Goal: Book appointment/travel/reservation

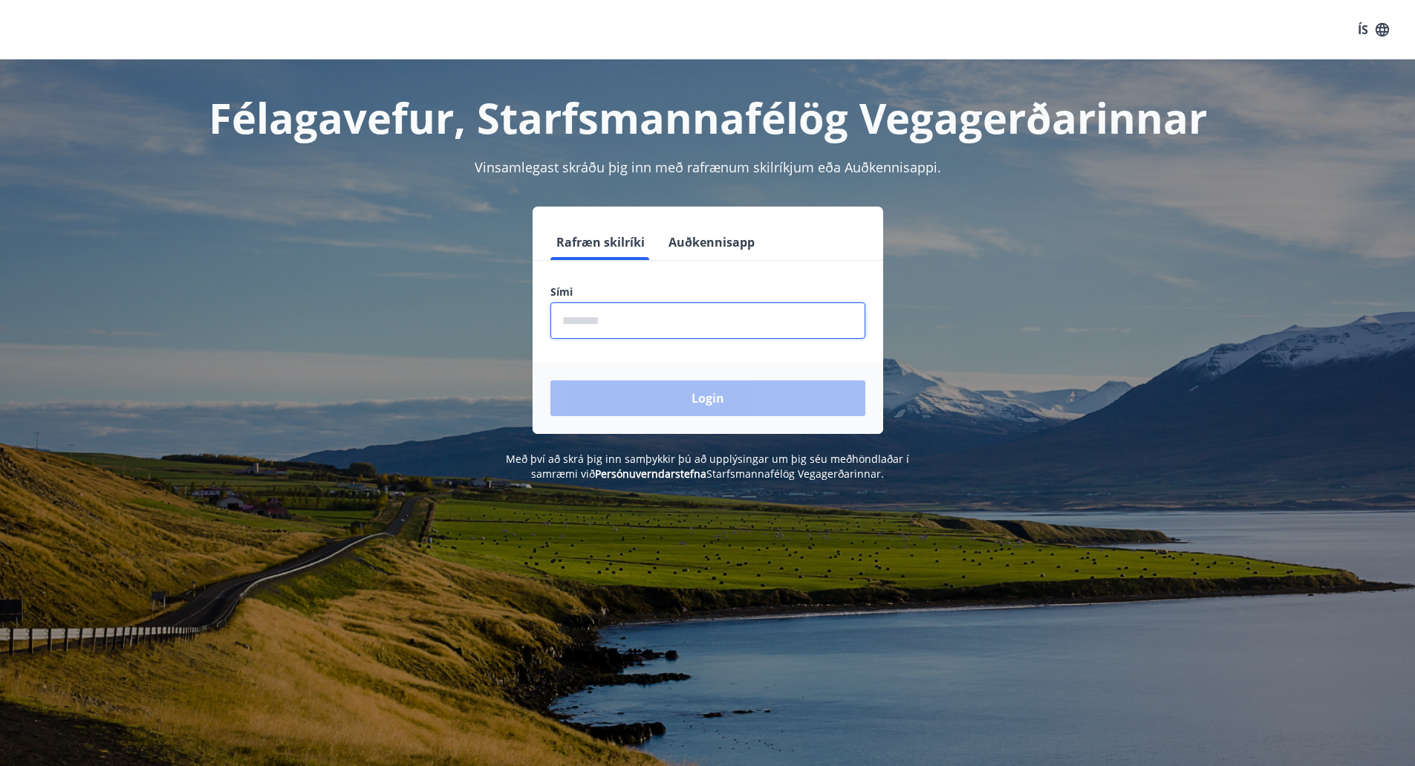
click at [614, 331] on input "phone" at bounding box center [708, 320] width 315 height 36
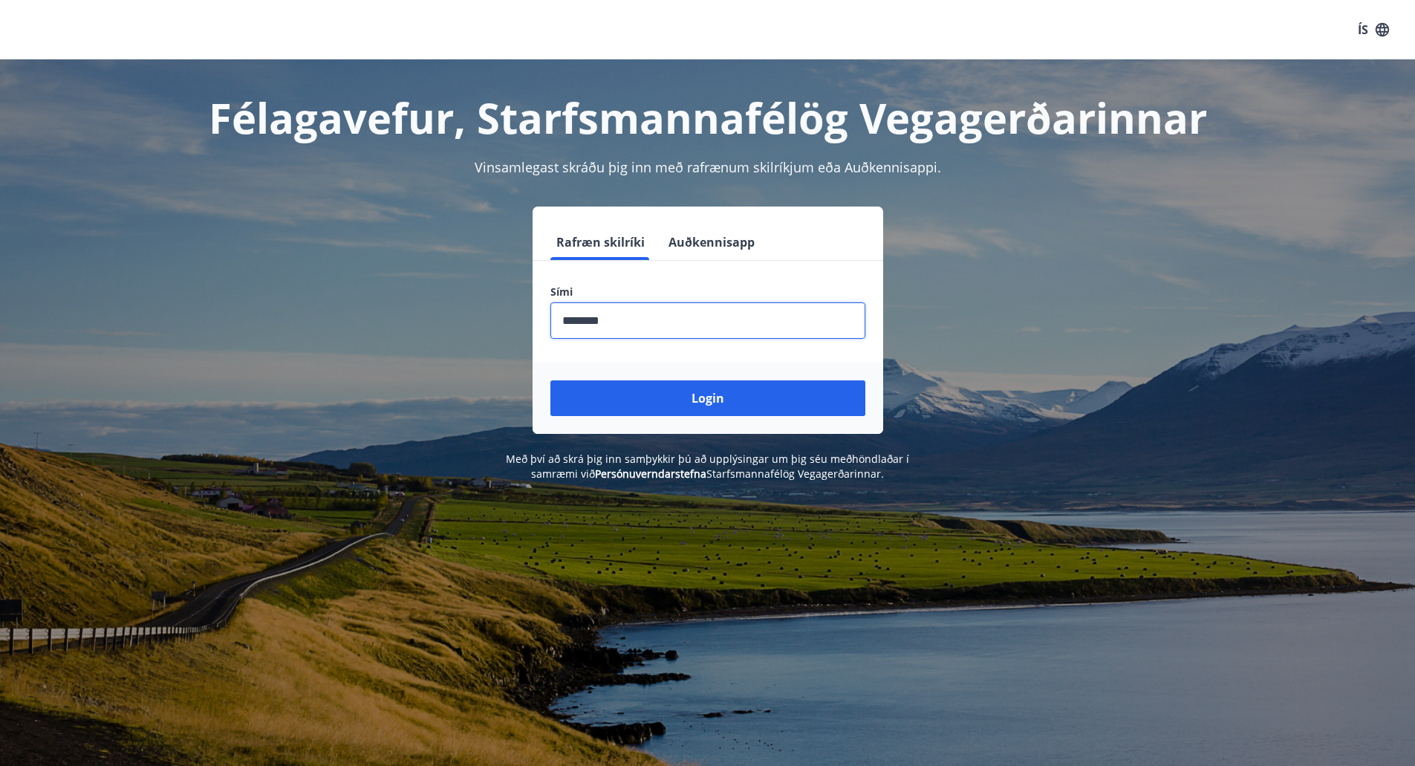
type input "********"
click at [551, 380] on button "Login" at bounding box center [708, 398] width 315 height 36
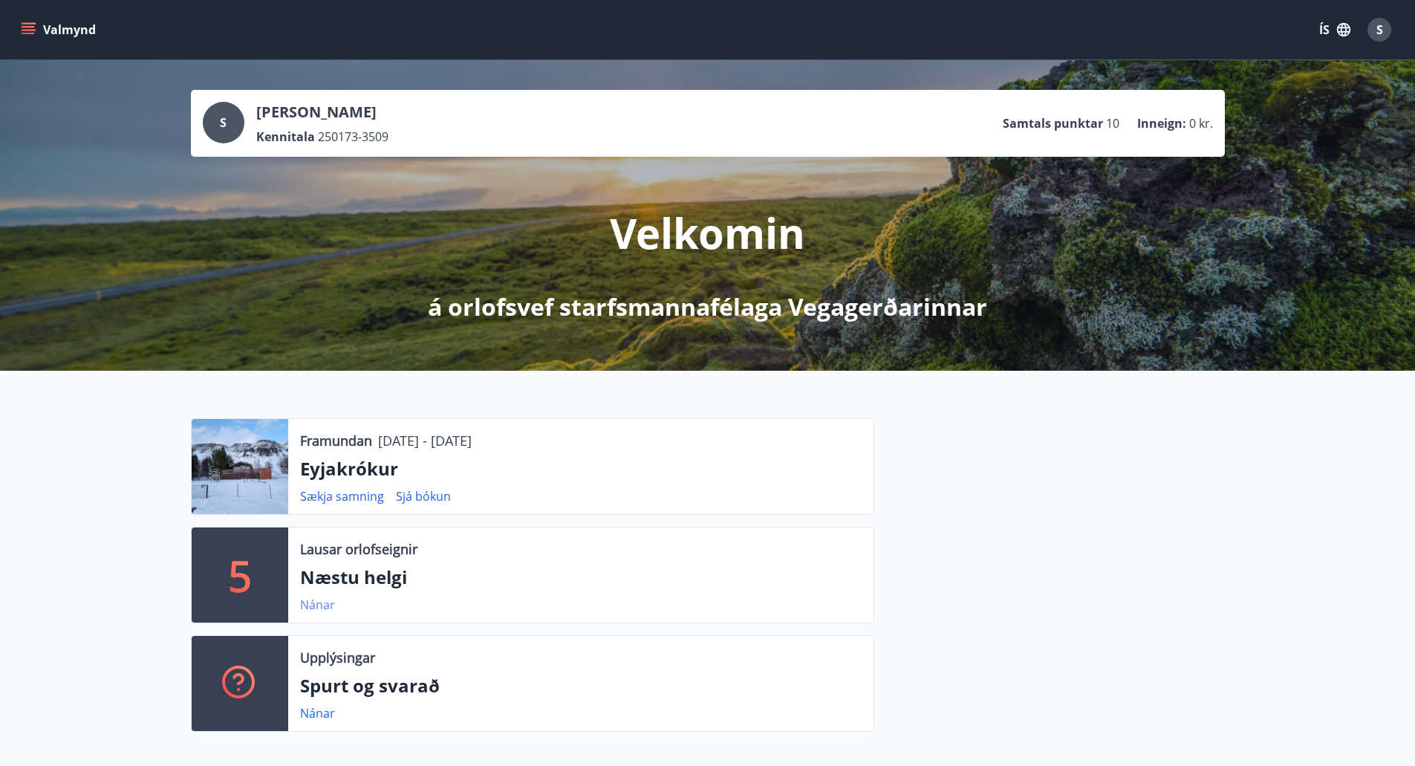
click at [323, 603] on link "Nánar" at bounding box center [317, 605] width 35 height 16
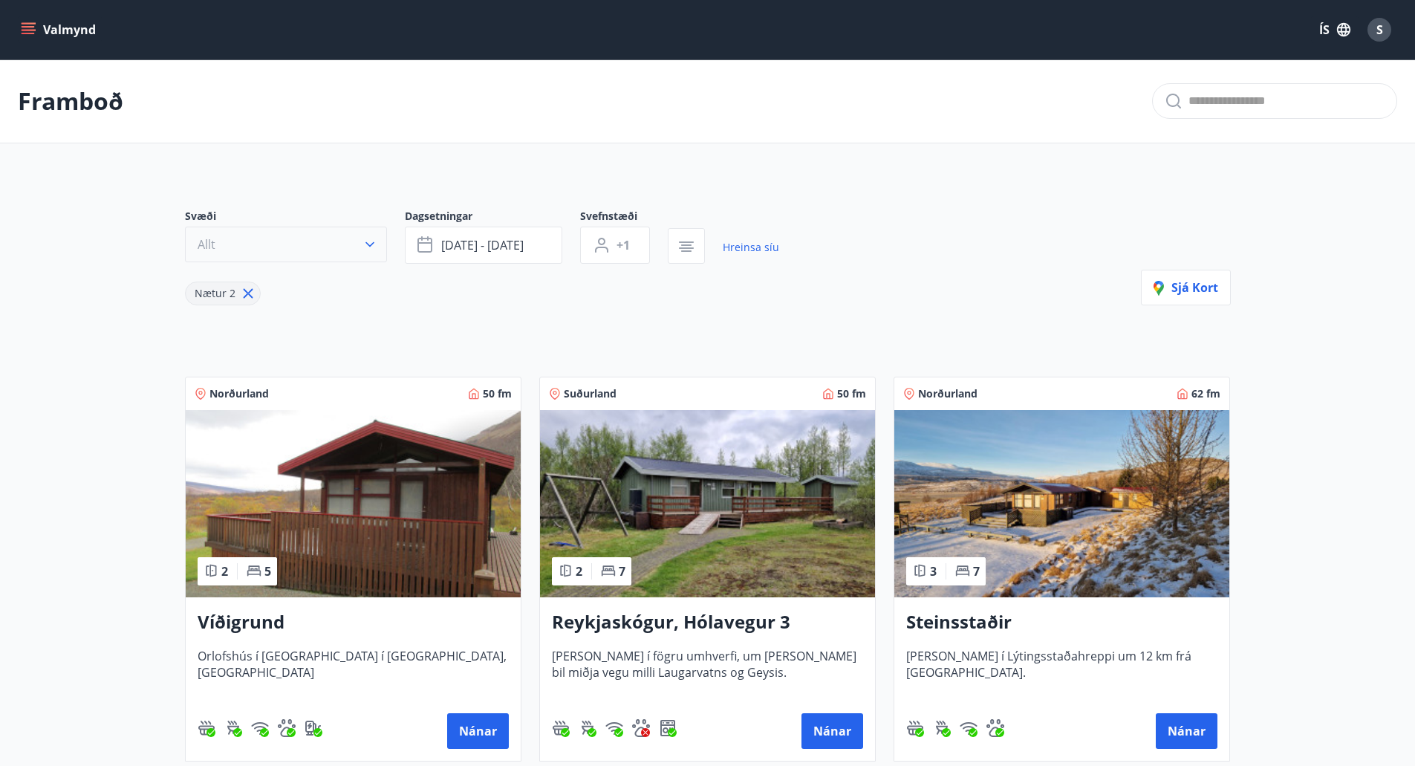
click at [372, 240] on icon "button" at bounding box center [370, 244] width 15 height 15
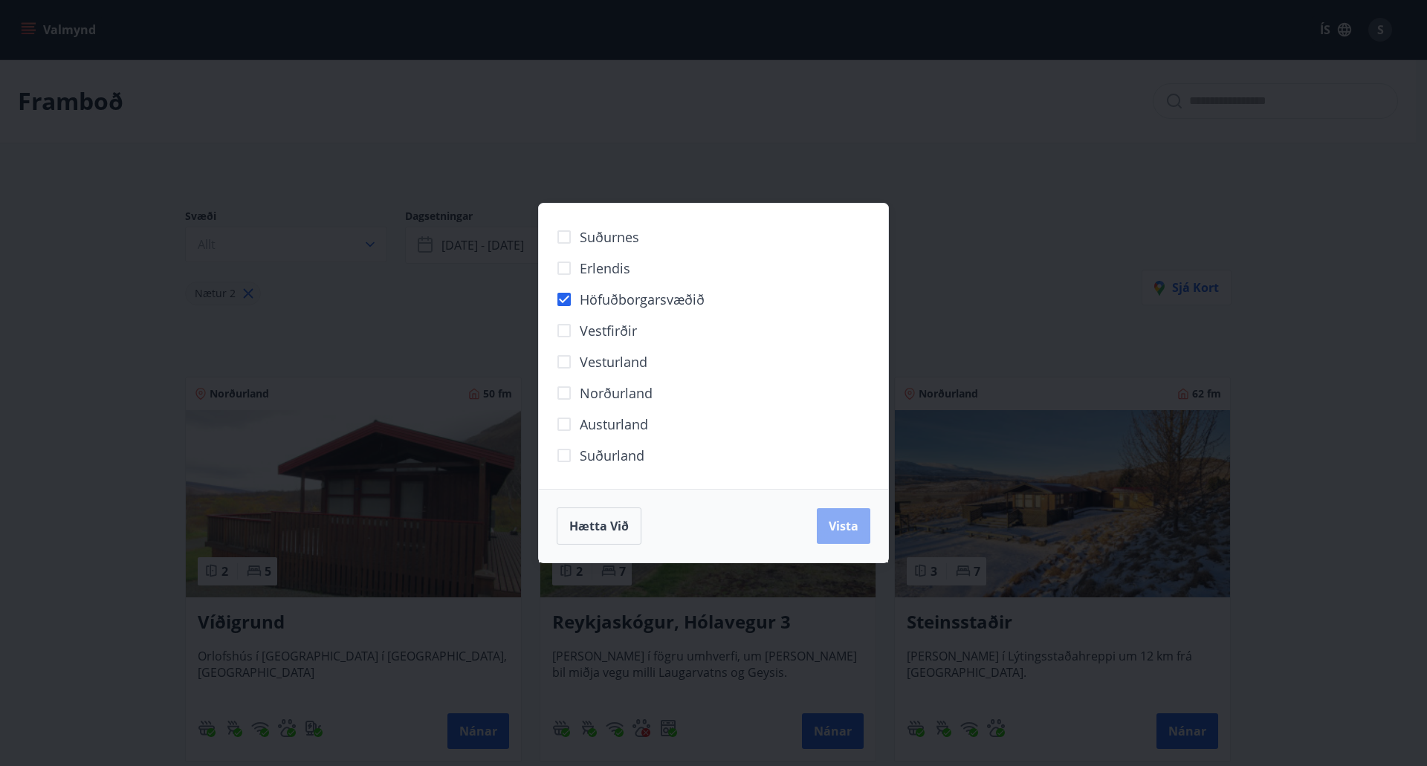
click at [849, 527] on span "Vista" at bounding box center [843, 526] width 30 height 16
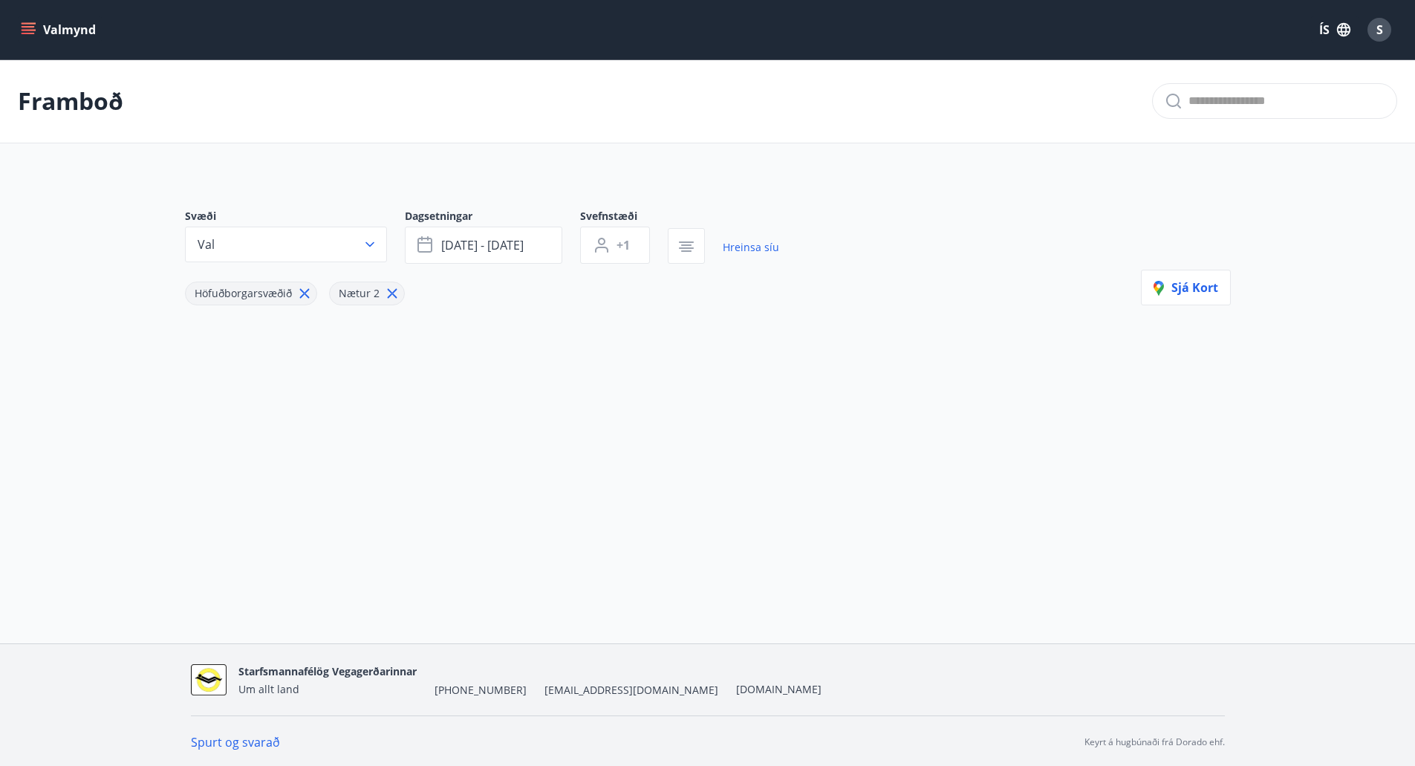
scroll to position [2, 0]
